Goal: Task Accomplishment & Management: Manage account settings

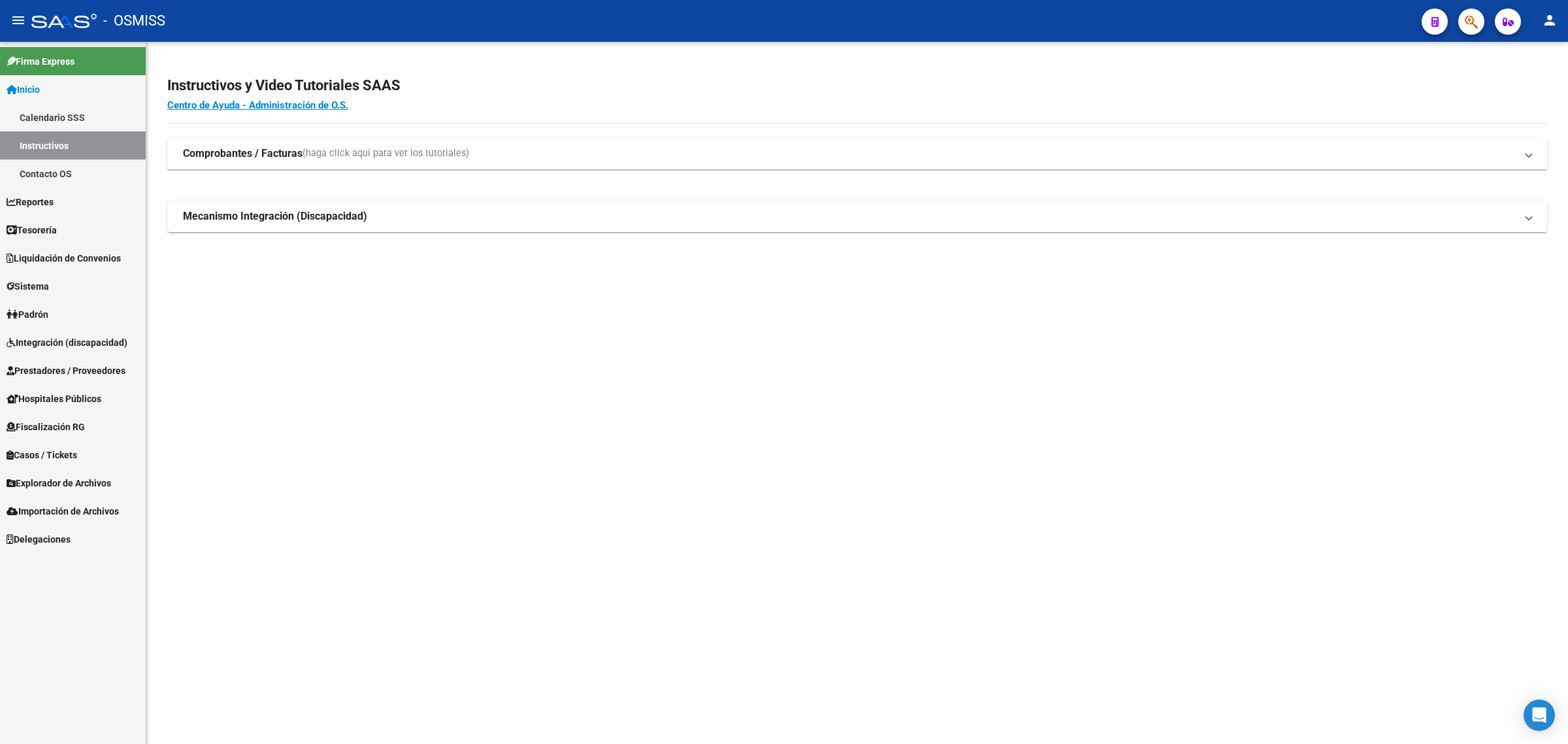
click at [76, 366] on span "Prestadores / Proveedores" at bounding box center [66, 371] width 119 height 15
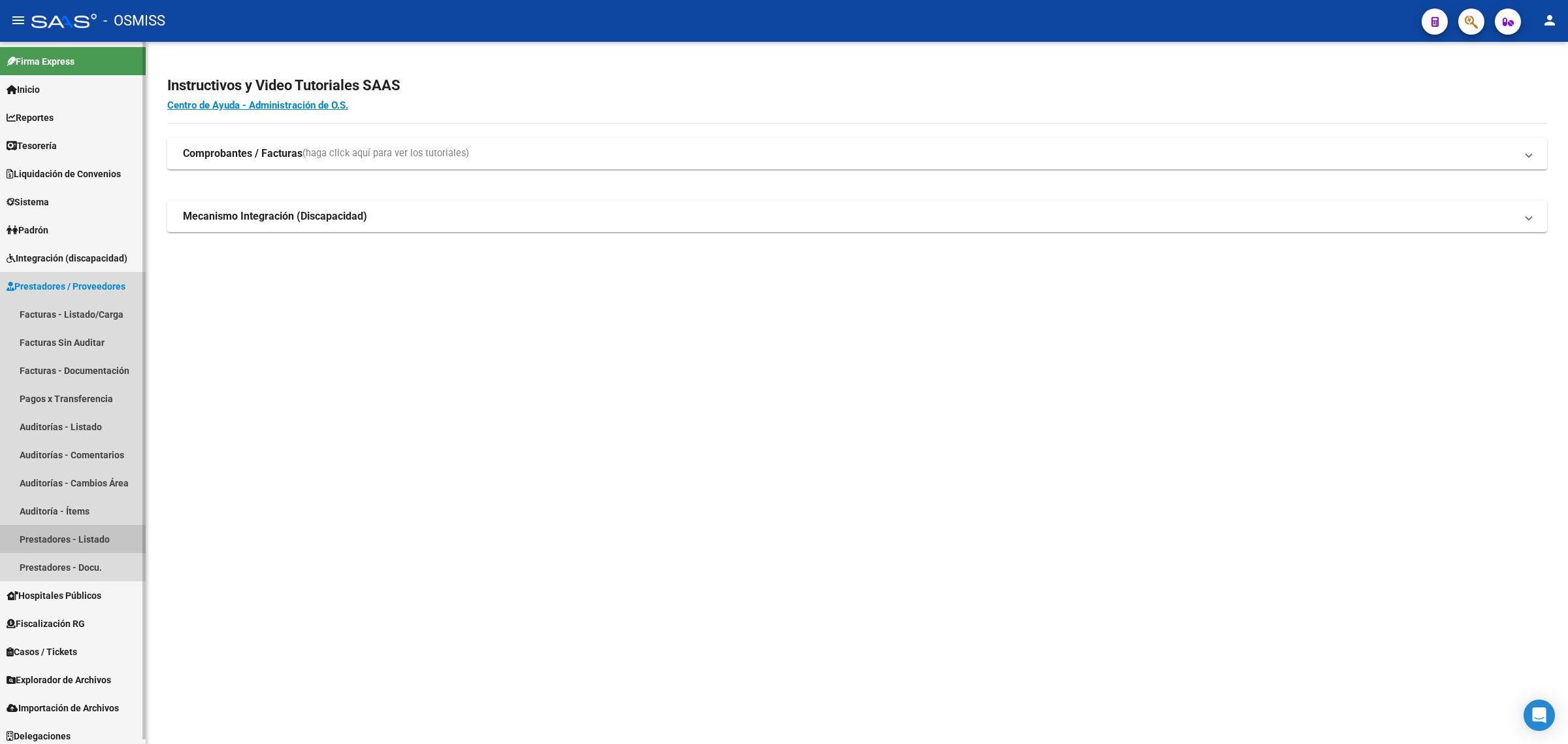
click at [72, 540] on link "Prestadores - Listado" at bounding box center [73, 539] width 146 height 28
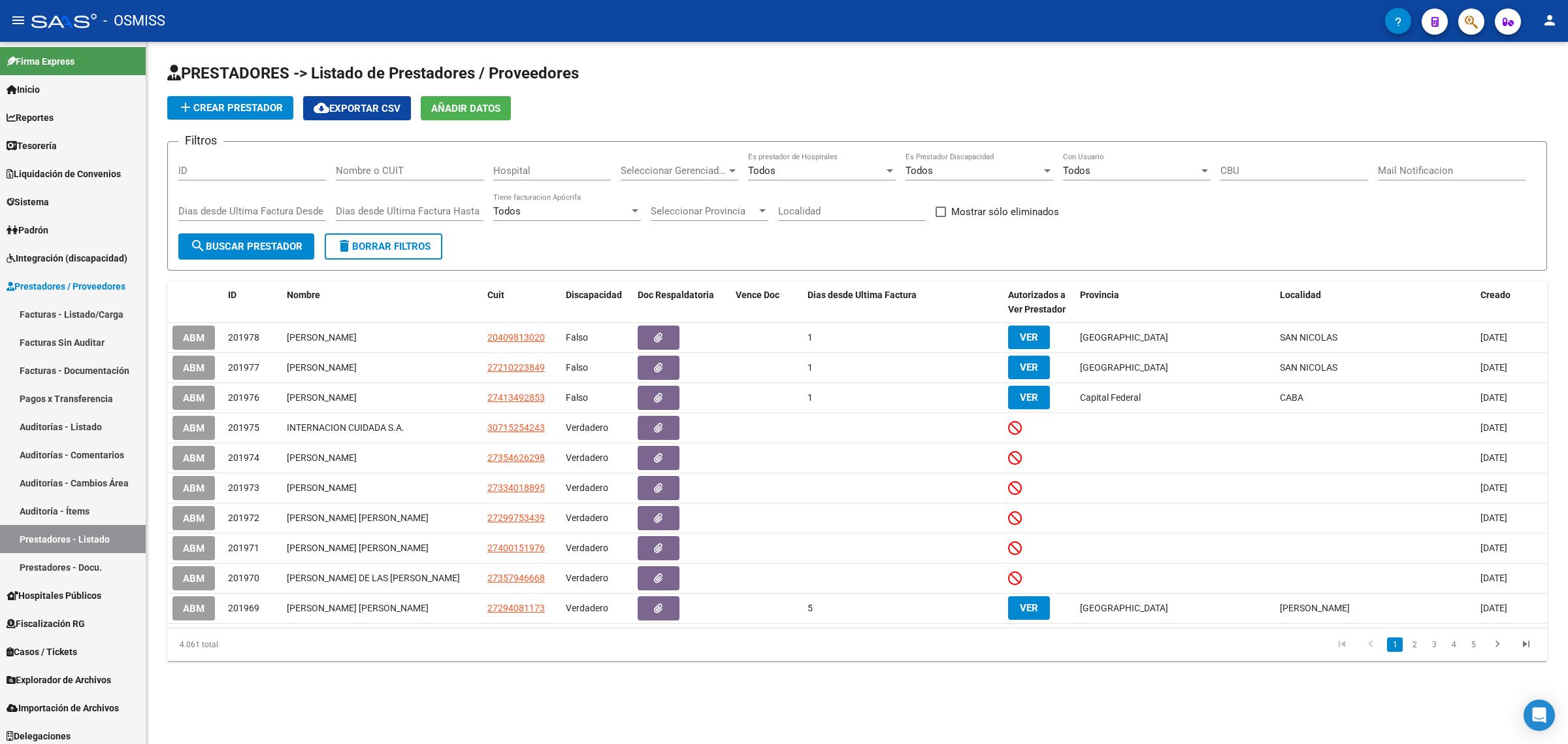
click at [433, 174] on input "Nombre o CUIT" at bounding box center [410, 171] width 148 height 11
paste input "23374109774"
type input "23374109774"
click at [266, 245] on span "search Buscar Prestador" at bounding box center [246, 246] width 112 height 11
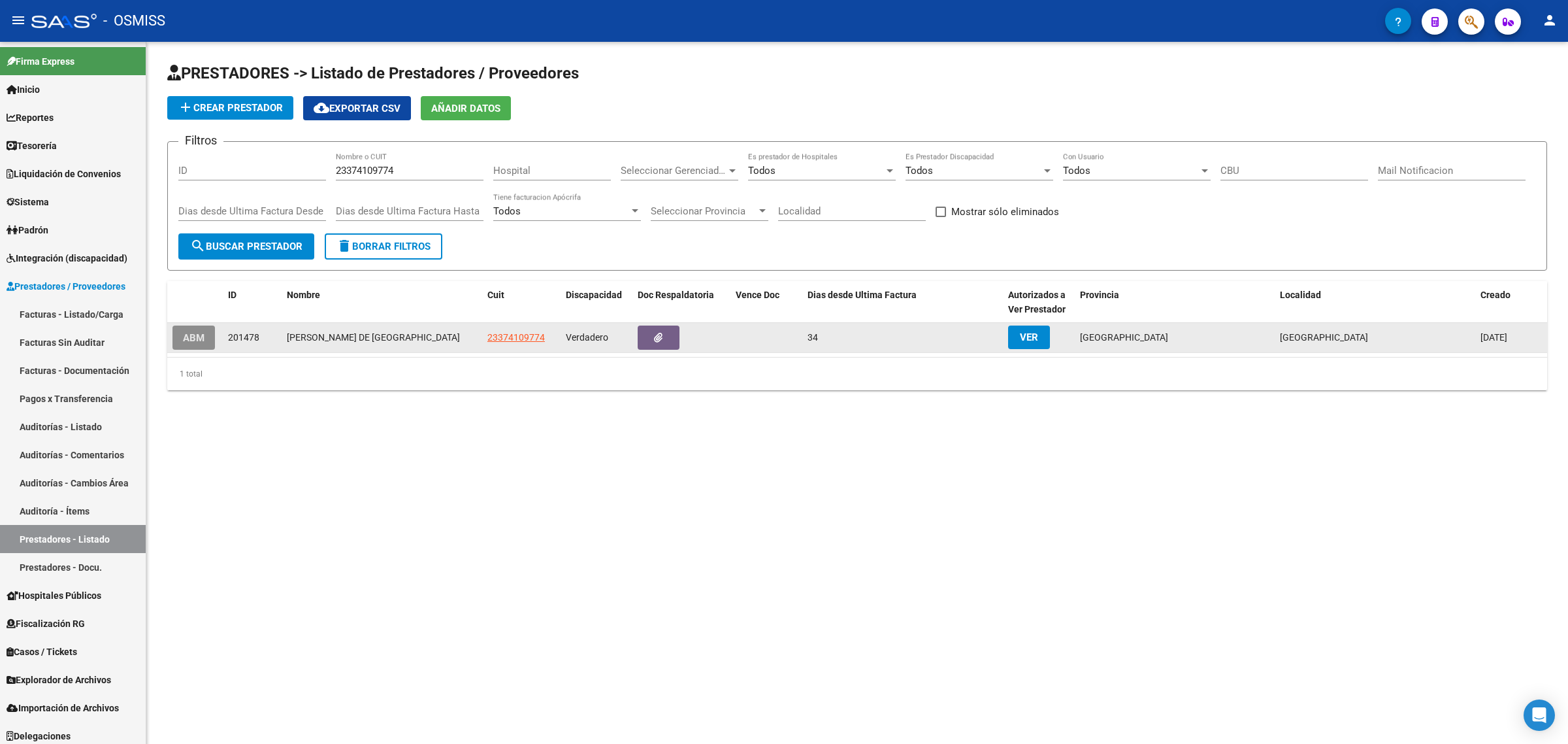
click at [197, 332] on span "ABM" at bounding box center [194, 338] width 21 height 11
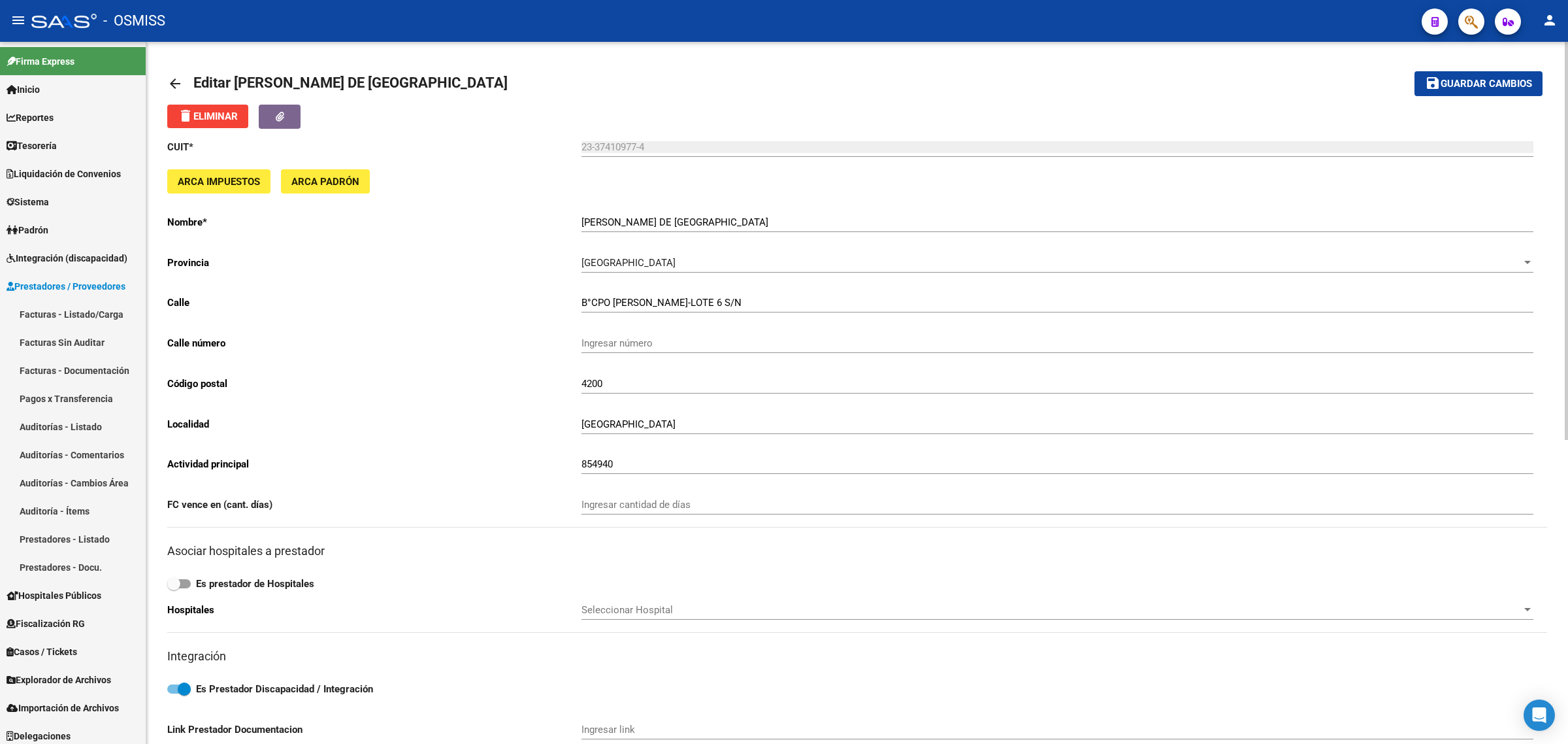
click at [172, 74] on link "arrow_back" at bounding box center [180, 83] width 26 height 30
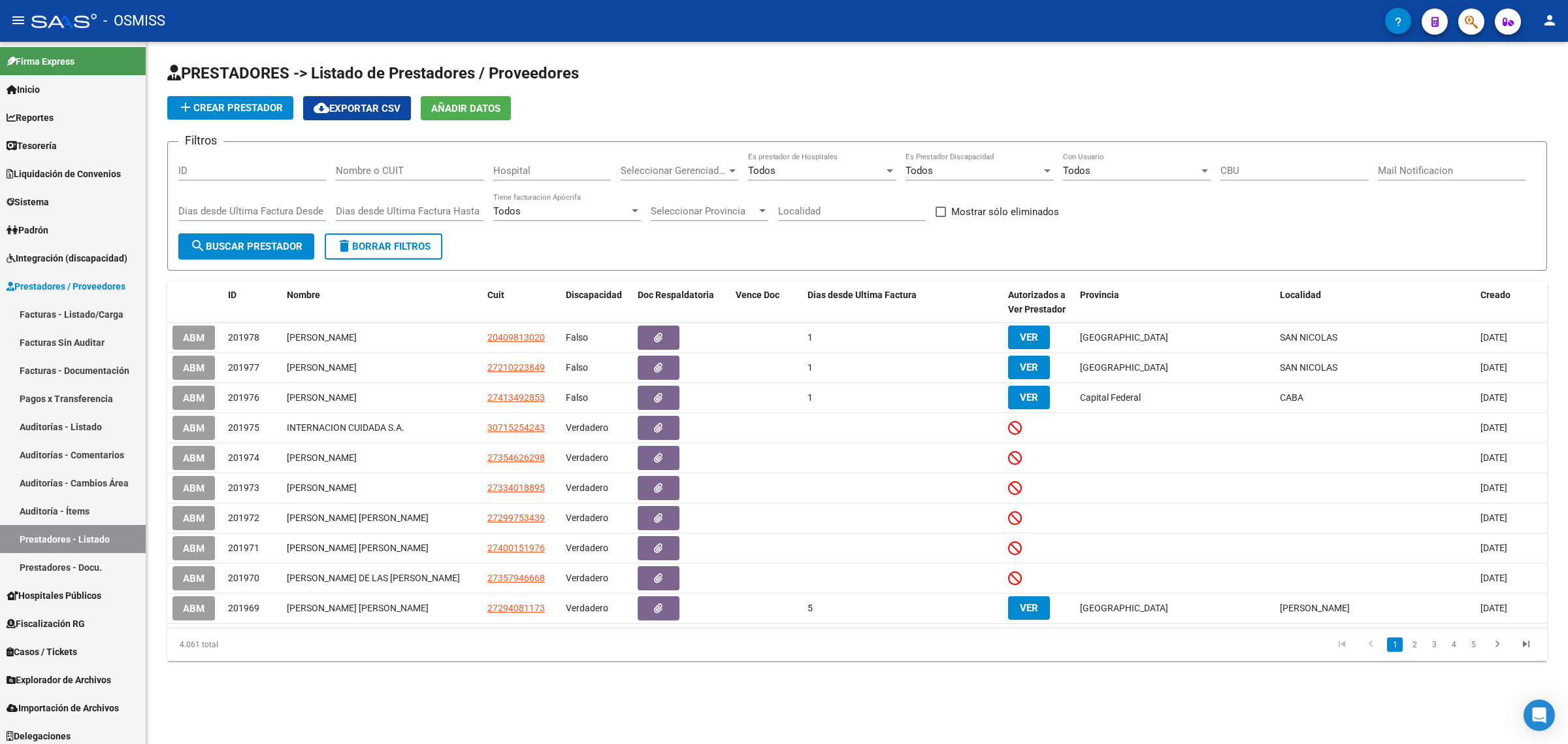
click at [458, 169] on input "Nombre o CUIT" at bounding box center [410, 171] width 148 height 11
paste input "27296818564"
type input "27296818564"
click at [257, 252] on button "search Buscar Prestador" at bounding box center [247, 246] width 136 height 26
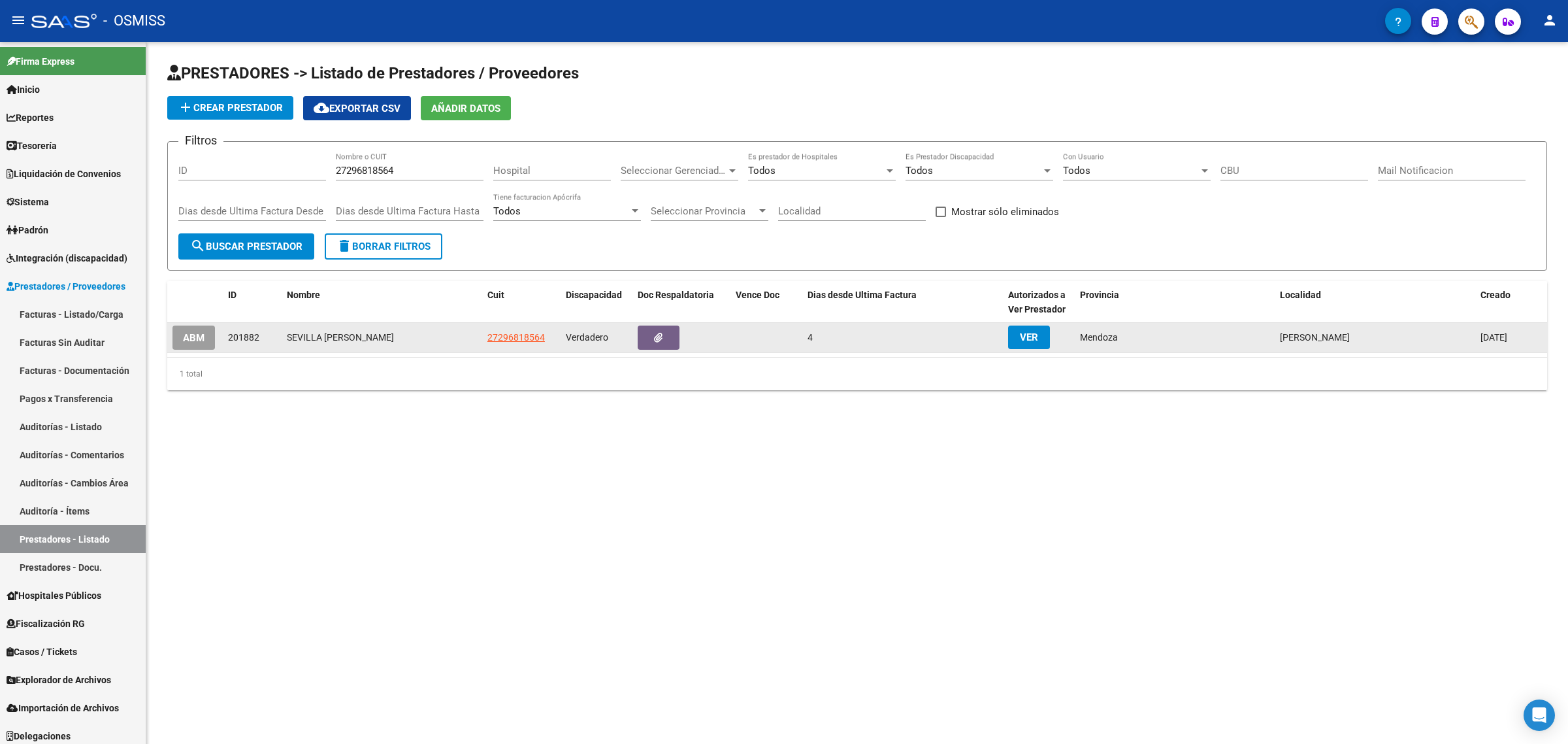
click at [198, 332] on span "ABM" at bounding box center [194, 338] width 21 height 11
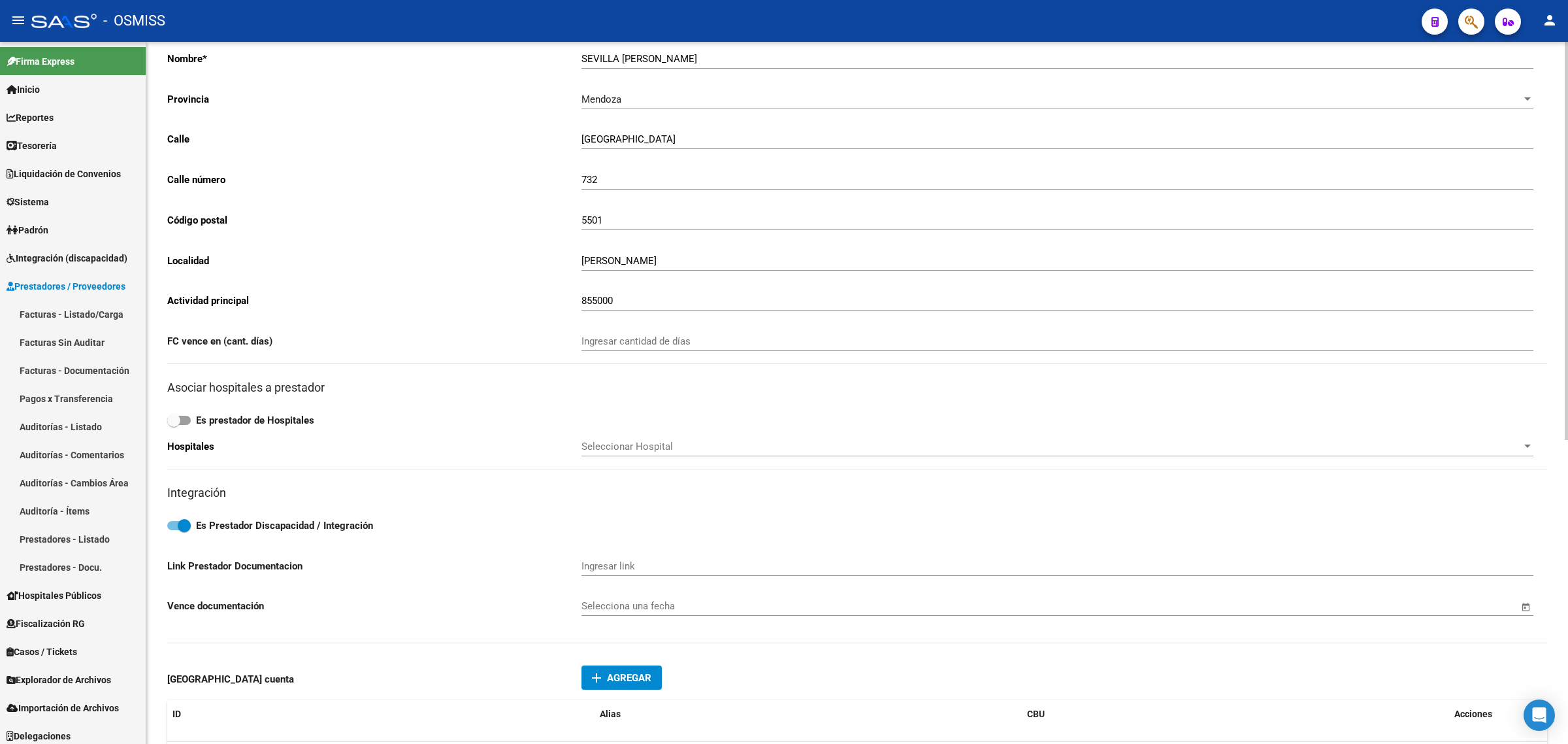
scroll to position [245, 0]
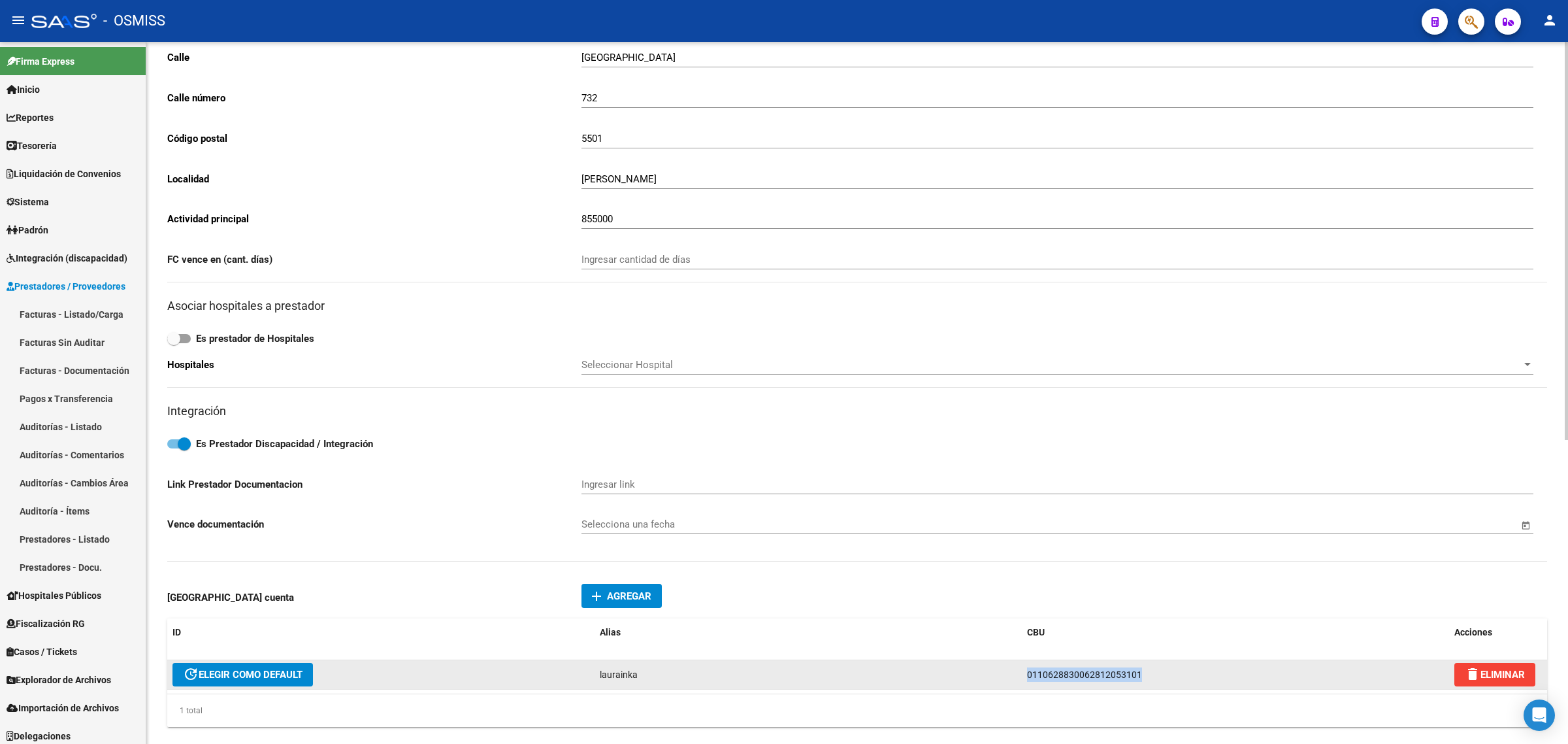
drag, startPoint x: 1162, startPoint y: 673, endPoint x: 984, endPoint y: 672, distance: 178.0
click at [984, 672] on div "update ELEGIR COMO DEFAULT laurainka 0110628830062812053101 delete ELIMINAR" at bounding box center [857, 675] width 1380 height 30
copy div "0110628830062812053101"
